Goal: Task Accomplishment & Management: Use online tool/utility

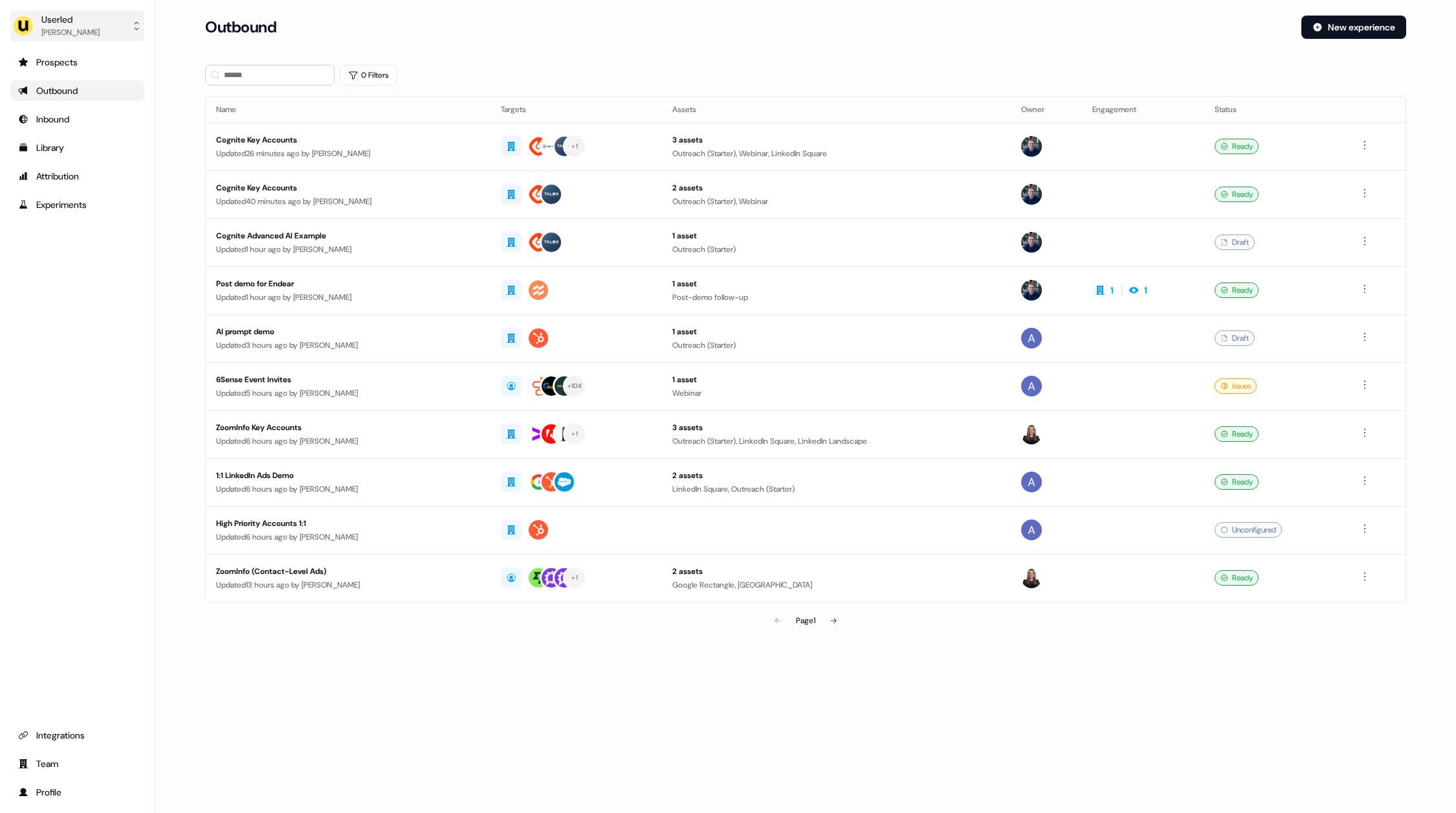
click at [76, 20] on div "Userled" at bounding box center [70, 19] width 58 height 13
click at [93, 47] on div "Impersonate (Admin) Help documentation Feedback Logout" at bounding box center [77, 95] width 123 height 98
click at [93, 60] on div "Impersonate (Admin)" at bounding box center [77, 60] width 123 height 23
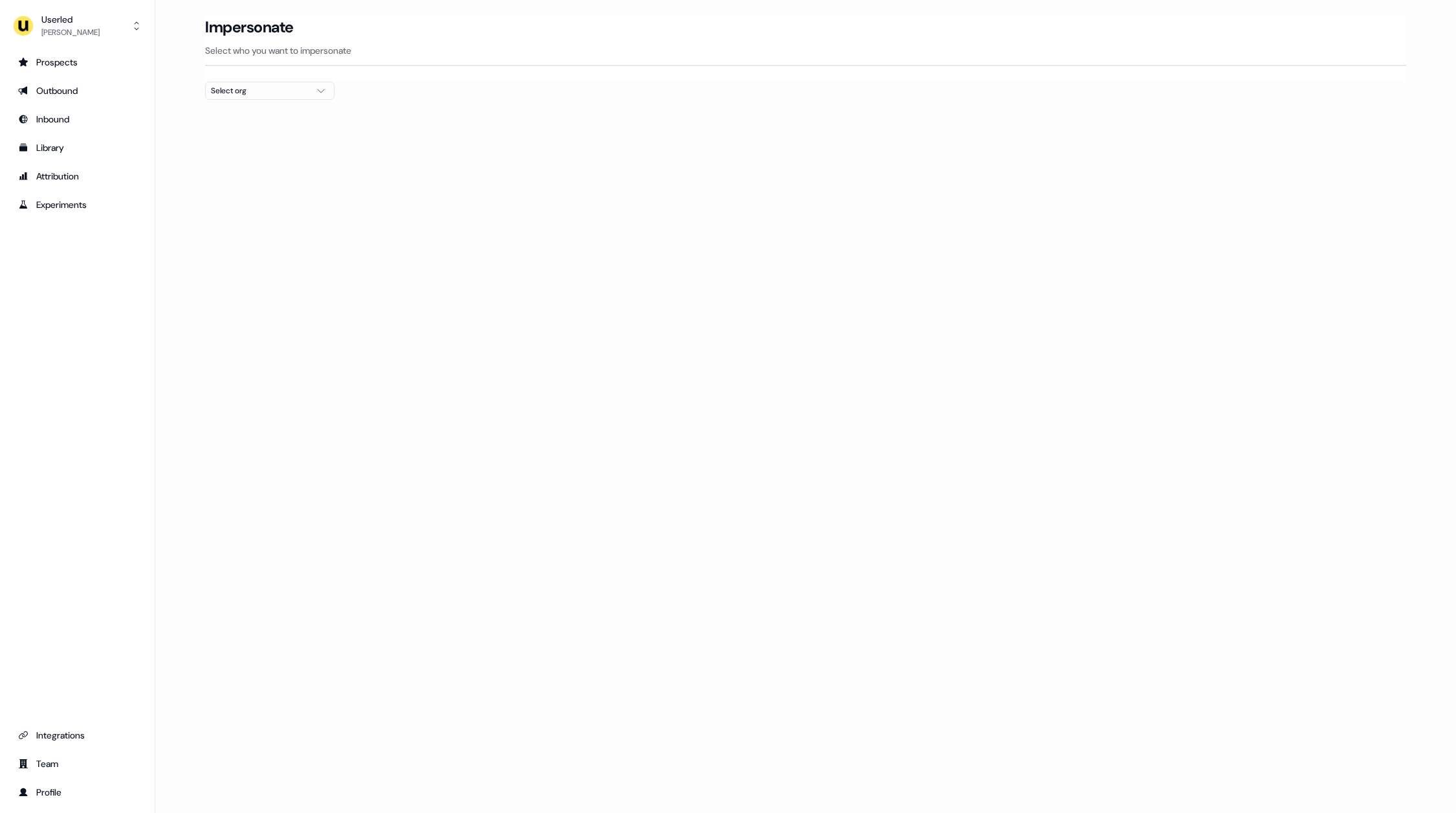
click at [252, 100] on div at bounding box center [805, 105] width 1201 height 10
click at [288, 94] on div "Select org" at bounding box center [260, 91] width 97 height 13
type input "*****"
click at [289, 134] on div "AffiniPay" at bounding box center [270, 137] width 128 height 20
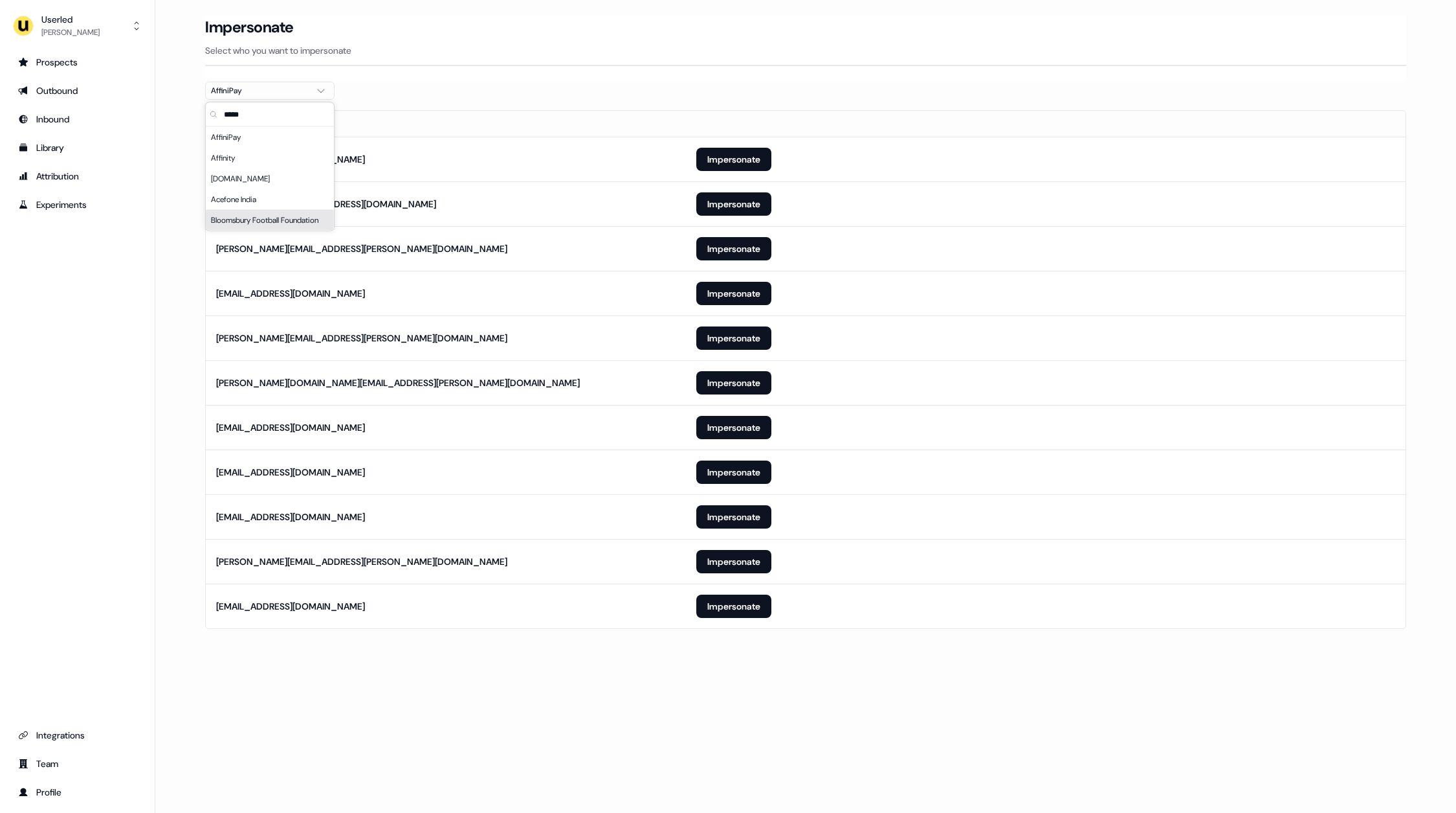
click at [178, 381] on main "Loading... Impersonate Select who you want to impersonate AffiniPay Email cgil@…" at bounding box center [806, 340] width 1301 height 650
click at [713, 338] on button "Impersonate" at bounding box center [734, 337] width 75 height 23
